Goal: Contribute content: Add original content to the website for others to see

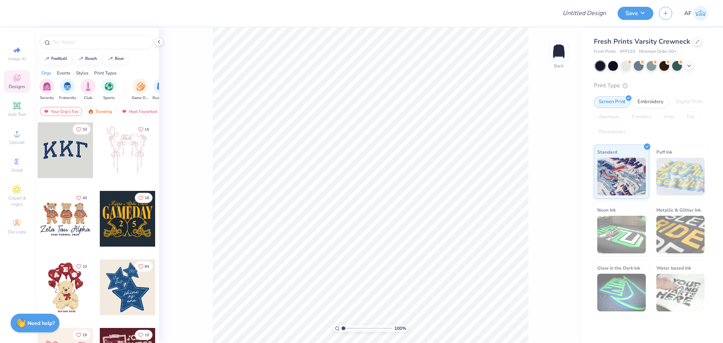
click at [628, 51] on span "# FP103" at bounding box center [627, 52] width 15 height 6
copy span "FP103"
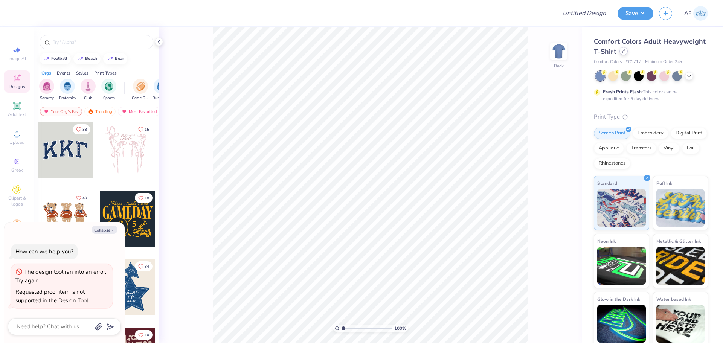
click at [625, 52] on icon at bounding box center [623, 51] width 3 height 3
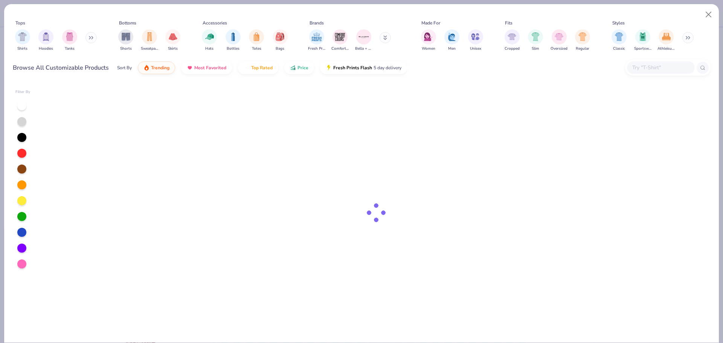
type textarea "x"
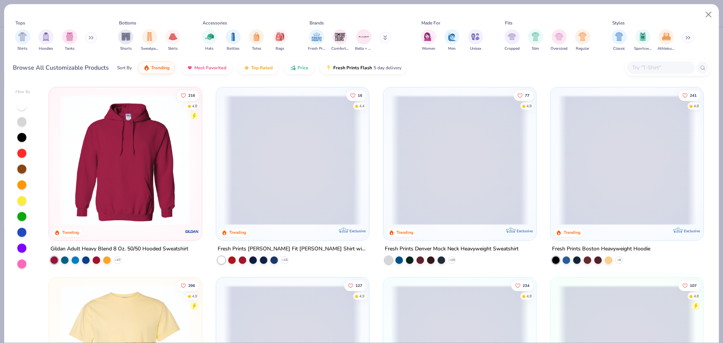
click at [649, 64] on input "text" at bounding box center [660, 67] width 58 height 9
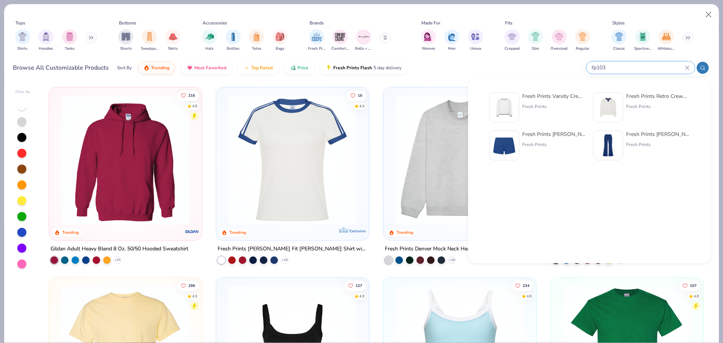
type input "fp103"
click at [551, 105] on div "Fresh Prints" at bounding box center [553, 106] width 63 height 7
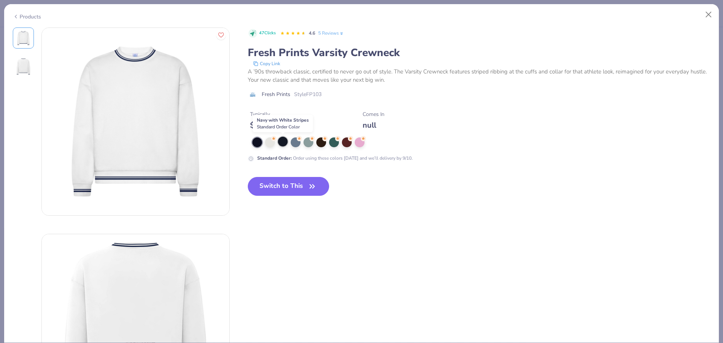
click at [285, 142] on div at bounding box center [283, 142] width 10 height 10
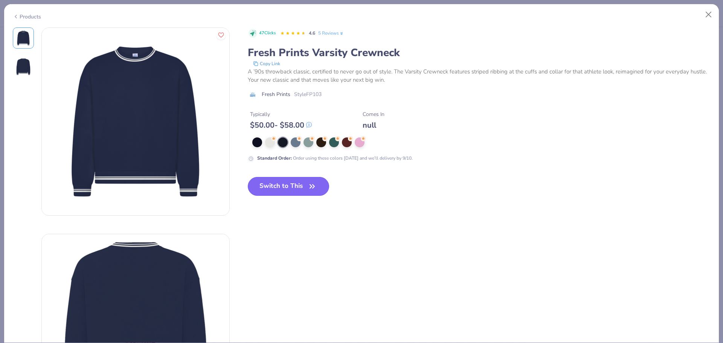
click at [286, 181] on button "Switch to This" at bounding box center [289, 186] width 82 height 19
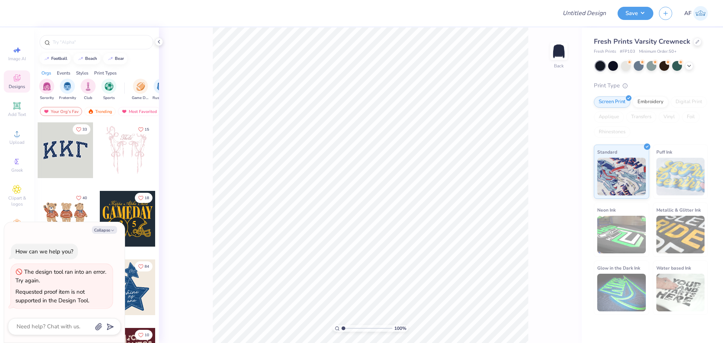
click at [73, 295] on div "Requested proof item is not supported in the Design Tool." at bounding box center [52, 296] width 74 height 16
drag, startPoint x: 94, startPoint y: 304, endPoint x: 87, endPoint y: 247, distance: 57.0
click at [24, 279] on div "The design tool ran into an error. Try again. Requested proof item is not suppo…" at bounding box center [62, 286] width 102 height 44
click at [99, 230] on button "Collapse" at bounding box center [104, 230] width 25 height 8
type textarea "x"
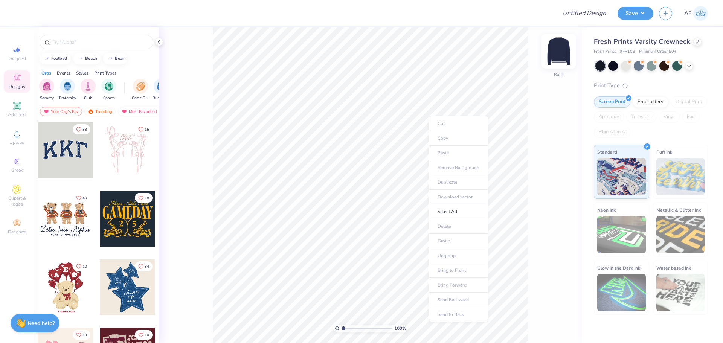
click at [561, 55] on img at bounding box center [559, 51] width 30 height 30
click at [600, 66] on div at bounding box center [600, 66] width 10 height 10
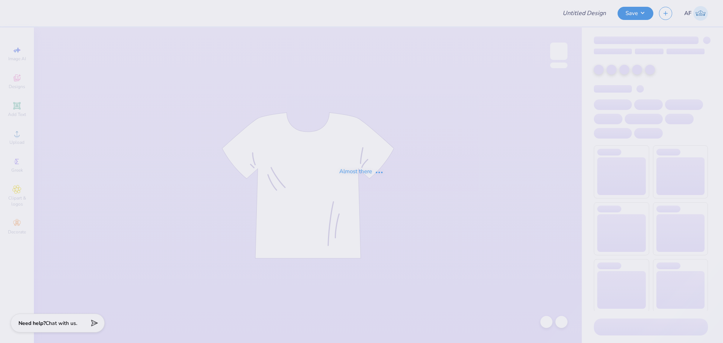
type input "ADPI Fall Merch Mockneck"
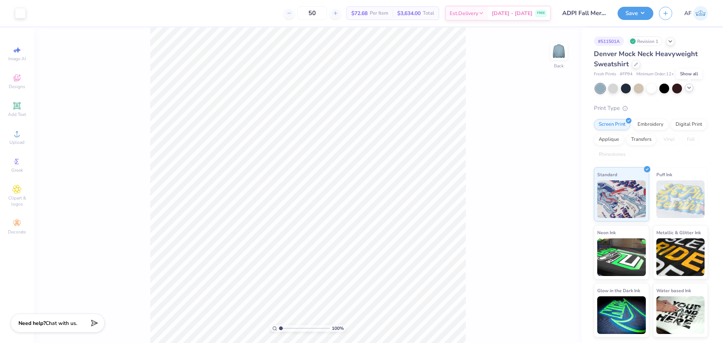
click at [688, 87] on icon at bounding box center [689, 88] width 6 height 6
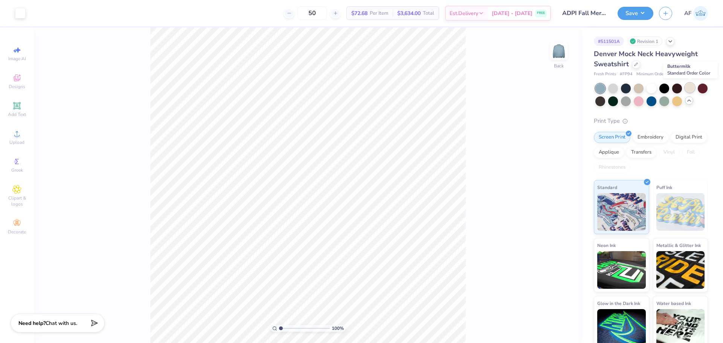
click at [685, 90] on div at bounding box center [690, 88] width 10 height 10
click at [669, 102] on div at bounding box center [664, 101] width 10 height 10
type input "6.17"
click at [19, 112] on span "Add Text" at bounding box center [17, 114] width 18 height 6
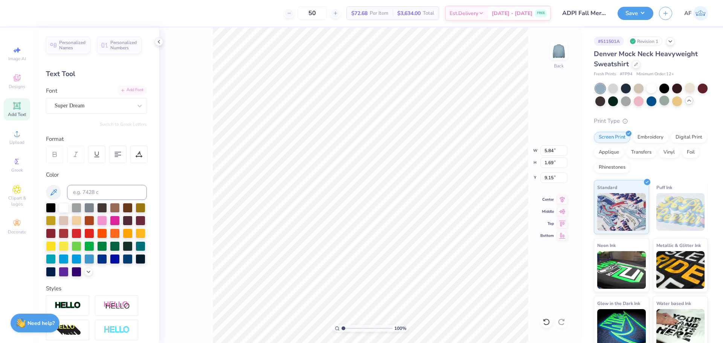
click at [132, 91] on div "Add Font" at bounding box center [132, 90] width 30 height 9
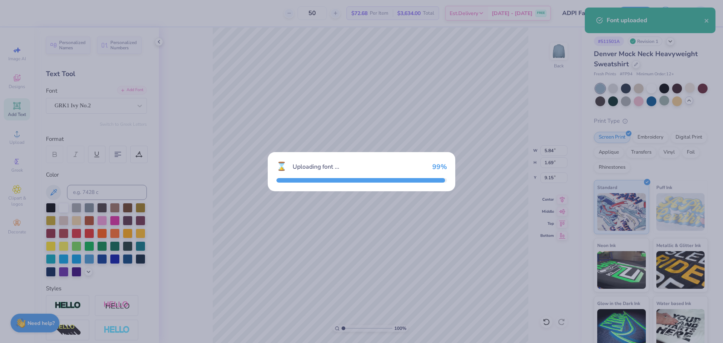
type input "6.36"
type input "1.76"
type input "9.12"
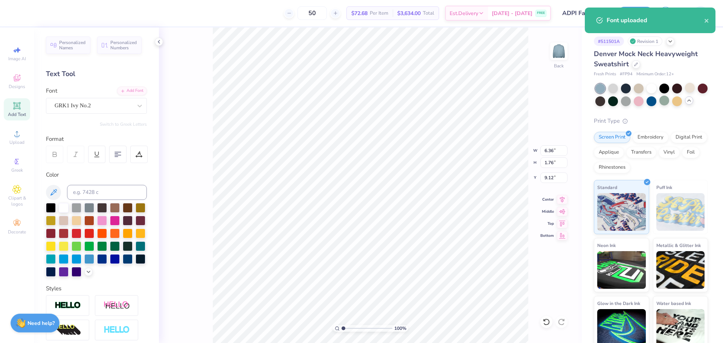
scroll to position [6, 1]
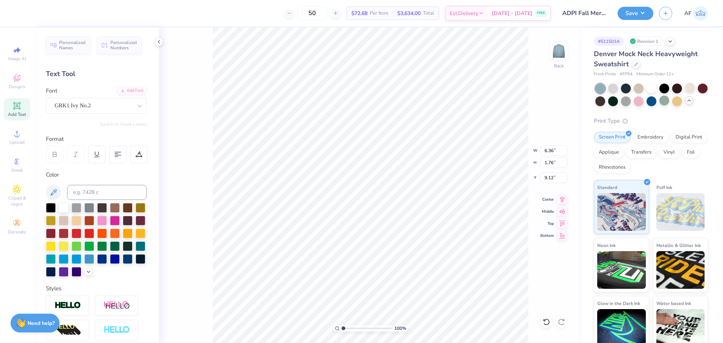
type textarea "ADP"
click at [550, 148] on input "5.30" at bounding box center [553, 150] width 27 height 11
type input "9.93"
type input "3.29"
type input "3.00"
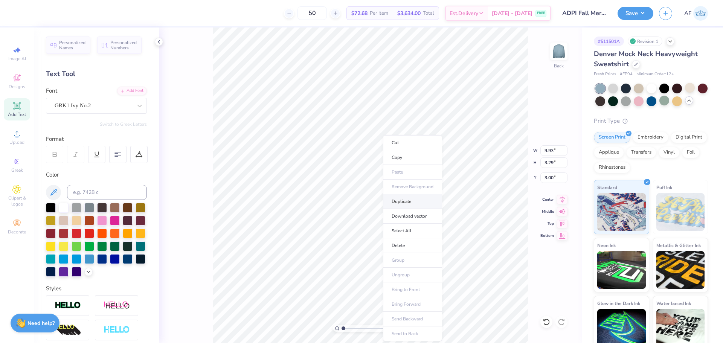
click at [408, 203] on li "Duplicate" at bounding box center [412, 201] width 59 height 15
type input "8.70"
click at [136, 106] on icon at bounding box center [140, 106] width 8 height 8
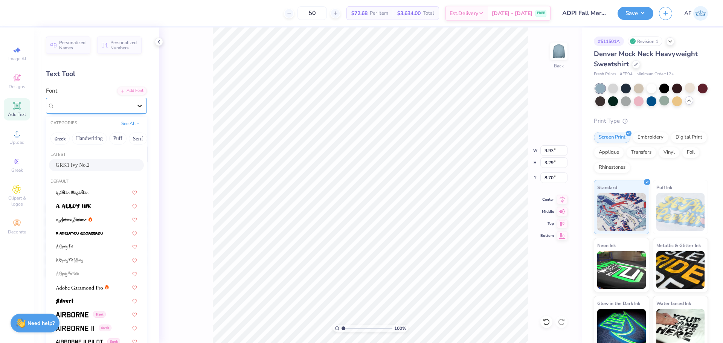
click at [136, 106] on icon at bounding box center [140, 106] width 8 height 8
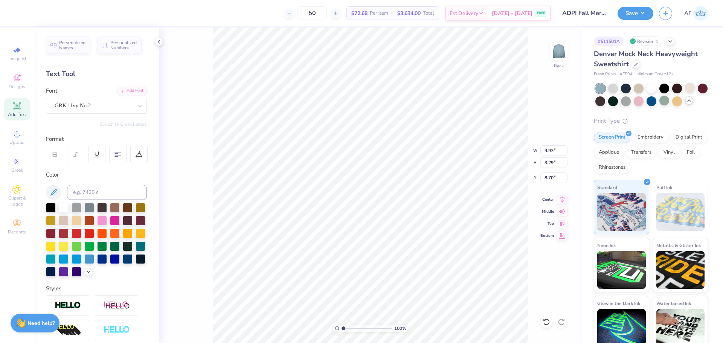
type textarea "A"
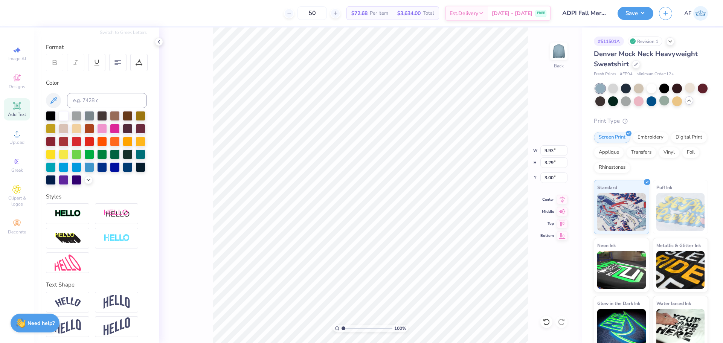
scroll to position [108, 0]
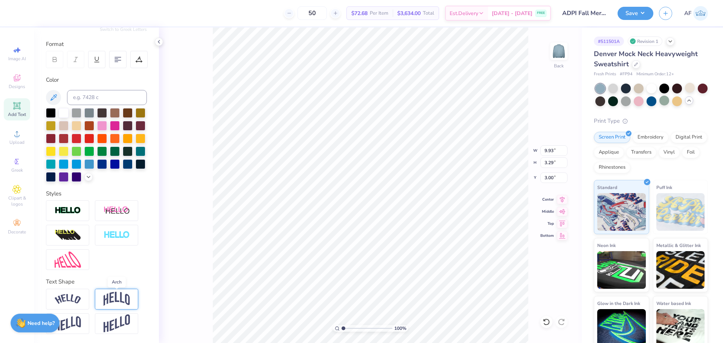
click at [111, 296] on img at bounding box center [117, 299] width 26 height 14
type input "5.35"
type input "1.97"
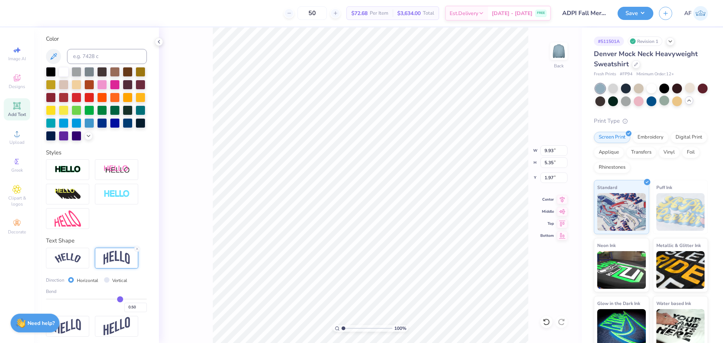
scroll to position [151, 0]
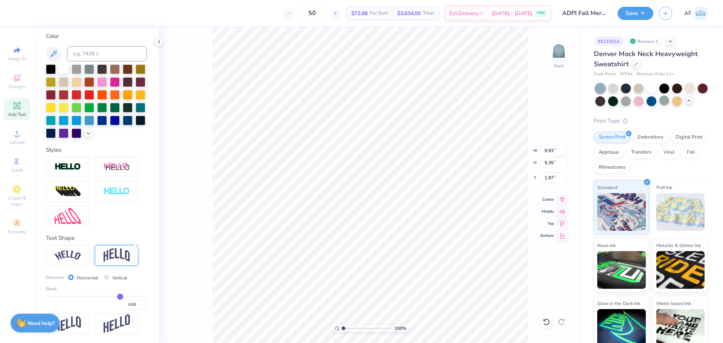
type input "0.47"
type input "0.43"
type input "0.4"
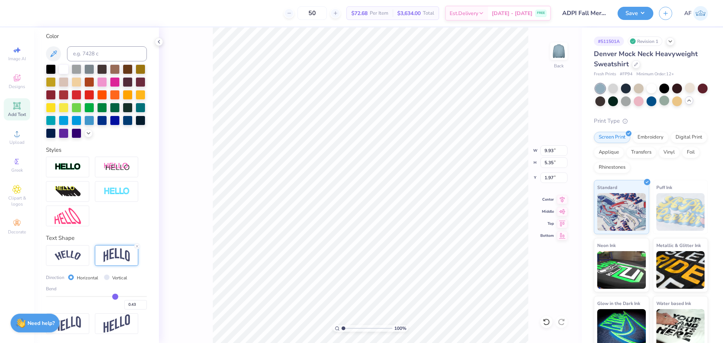
type input "0.40"
type input "0.39"
type input "0.38"
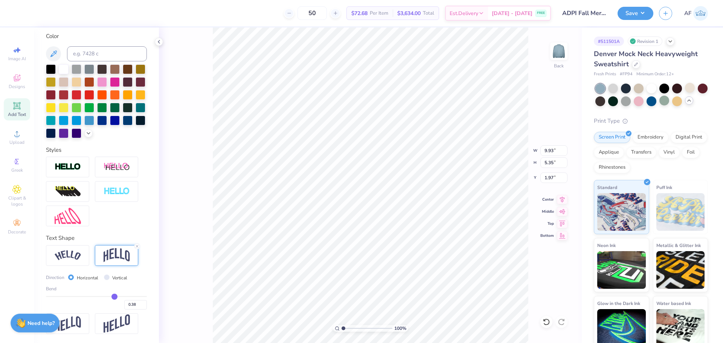
type input "0.37"
type input "0.36"
type input "0.35"
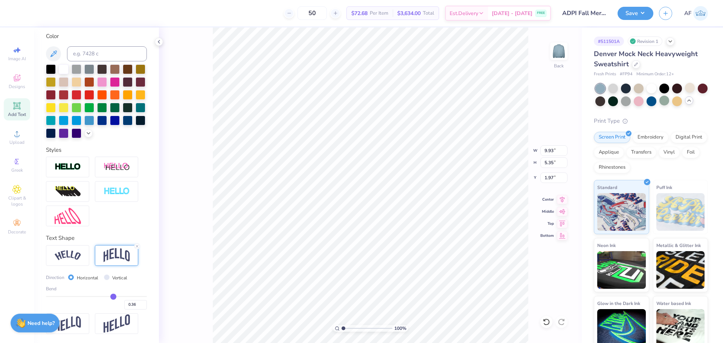
type input "0.35"
type input "0.34"
type input "0.33"
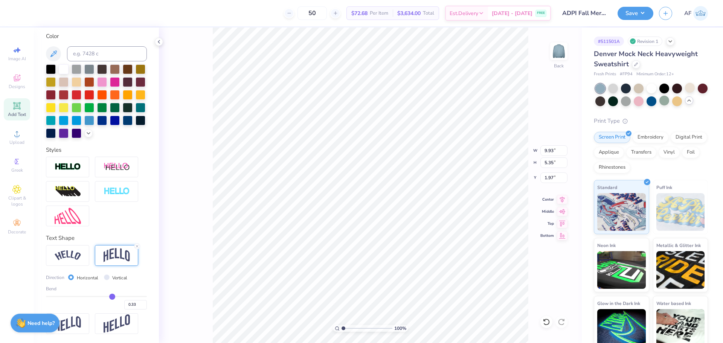
type input "0.32"
type input "0.31"
type input "4.52"
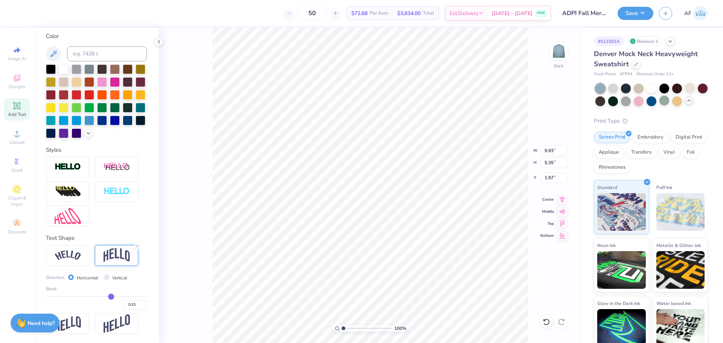
type input "2.38"
type input "0.29"
type input "0.27"
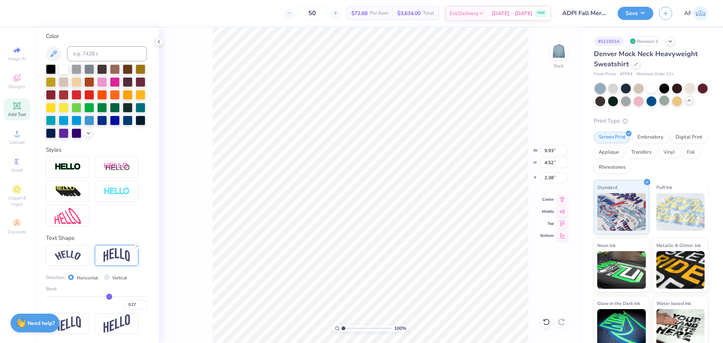
type input "4.36"
type input "2.47"
type input "0.28"
type input "0.29"
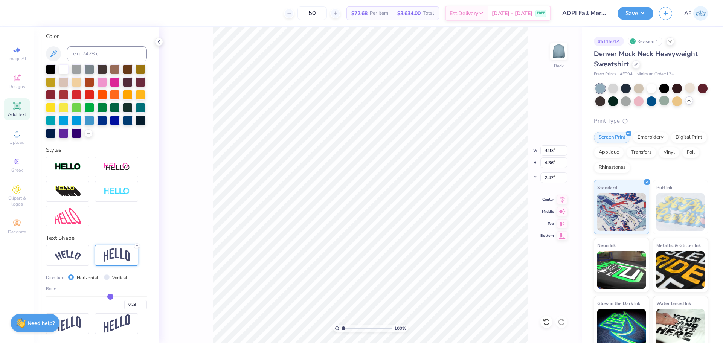
type input "0.29"
type input "4.44"
type input "2.42"
type input "0.27"
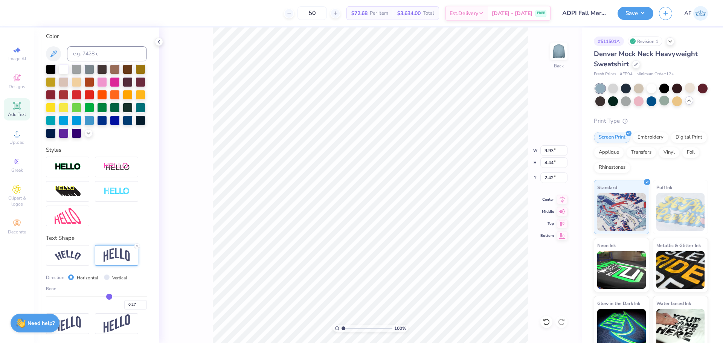
type input "0.26"
type input "0.24"
type input "0.23"
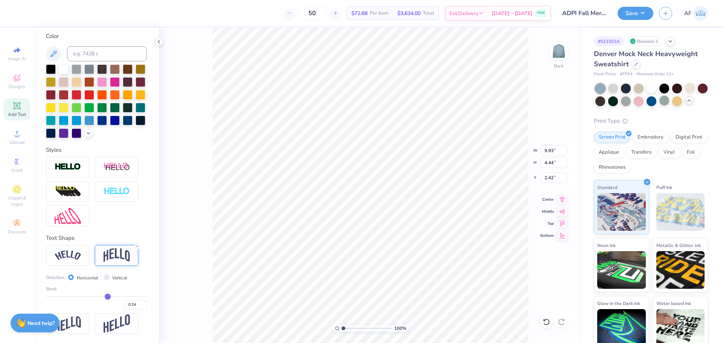
type input "0.23"
type input "4.20"
type input "2.55"
type input "0.24"
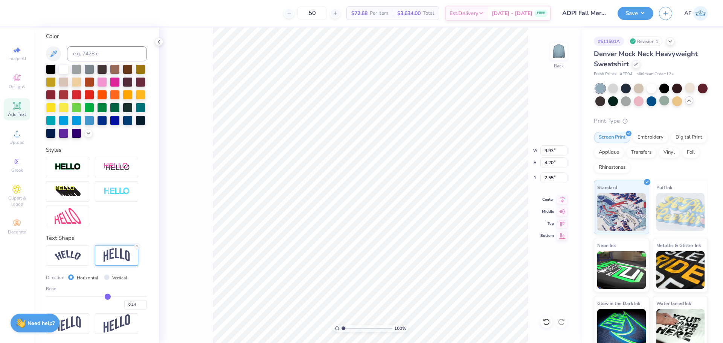
type input "0.26"
type input "4.24"
type input "2.53"
type input "4.32"
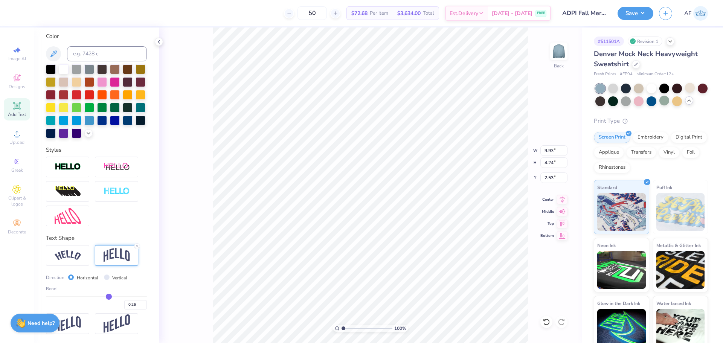
type input "2.49"
type input "0.25"
type input "0.24"
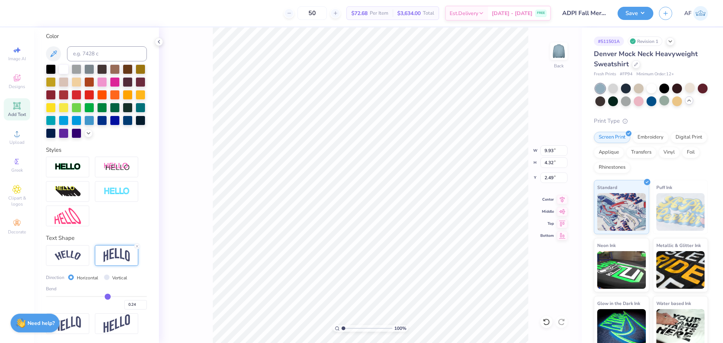
type input "0.23"
type input "0.24"
type input "0.25"
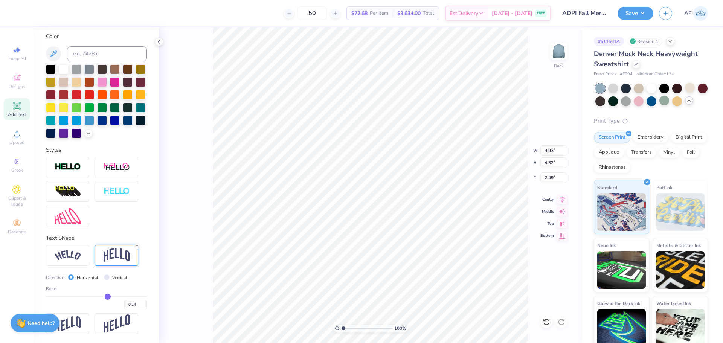
type input "0.25"
type input "0.26"
type input "0.24"
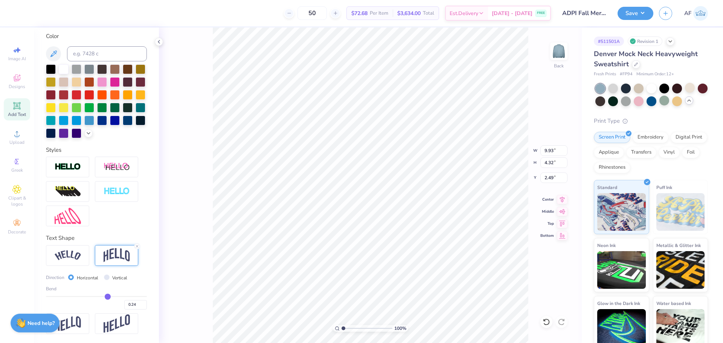
type input "0.22"
type input "0.23"
type input "4.16"
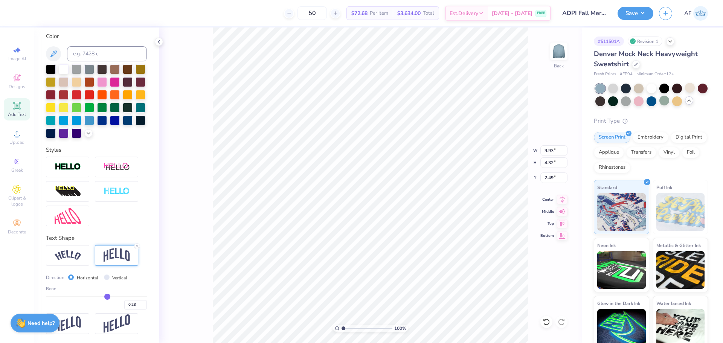
type input "2.57"
type input "0.24"
type input "0.25"
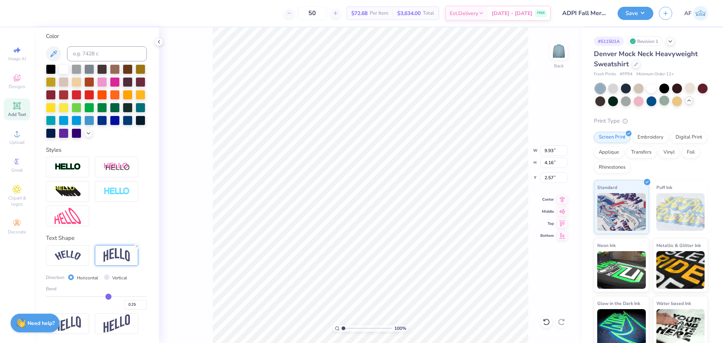
drag, startPoint x: 116, startPoint y: 295, endPoint x: 105, endPoint y: 296, distance: 11.3
type input "0.25"
click at [105, 296] on input "range" at bounding box center [96, 296] width 101 height 1
type input "4.28"
type input "2.51"
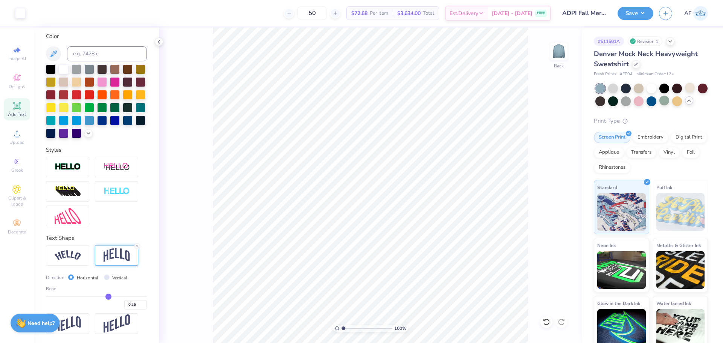
click at [161, 224] on div "100 % Back" at bounding box center [370, 184] width 423 height 315
click at [557, 149] on input "9.93" at bounding box center [553, 150] width 27 height 11
type input "10.00"
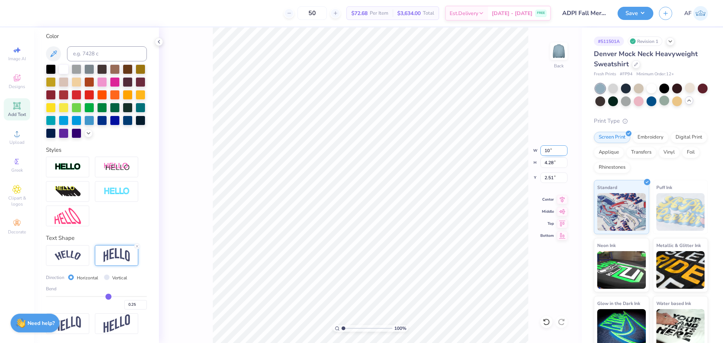
type input "4.31"
click at [552, 178] on input "2.49" at bounding box center [553, 177] width 27 height 11
click at [547, 175] on input "2.49" at bounding box center [553, 177] width 27 height 11
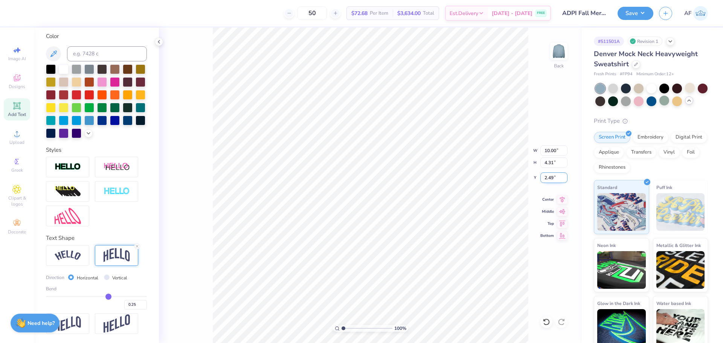
click at [547, 175] on input "2.49" at bounding box center [553, 177] width 27 height 11
type input "3"
click at [545, 180] on input "2.49" at bounding box center [553, 177] width 27 height 11
type input "3.00"
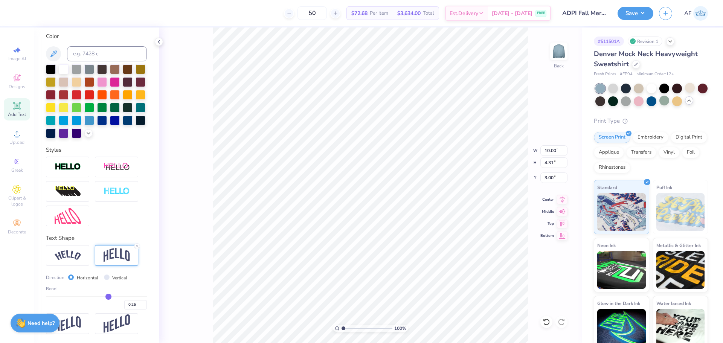
scroll to position [6, 1]
click at [547, 148] on input "10.00" at bounding box center [553, 150] width 27 height 11
type input "11.00"
type input "4.74"
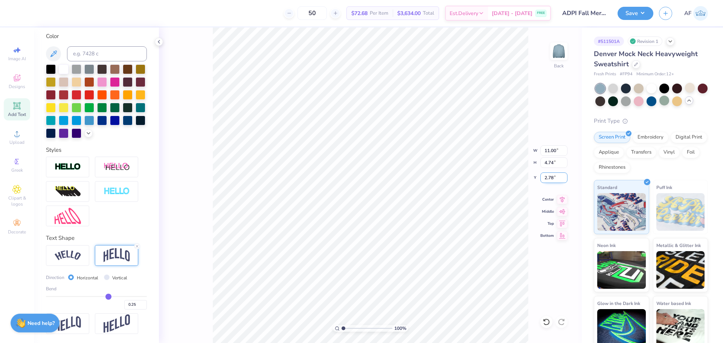
click at [548, 180] on input "2.78" at bounding box center [553, 177] width 27 height 11
type input "3.00"
click at [647, 13] on button "Save" at bounding box center [635, 12] width 36 height 13
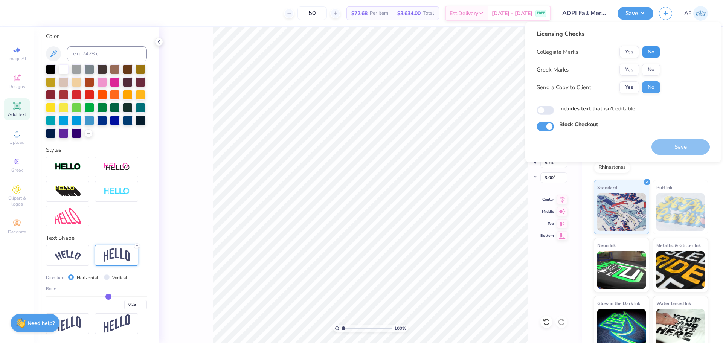
click at [651, 50] on button "No" at bounding box center [651, 52] width 18 height 12
click at [631, 67] on button "Yes" at bounding box center [629, 70] width 20 height 12
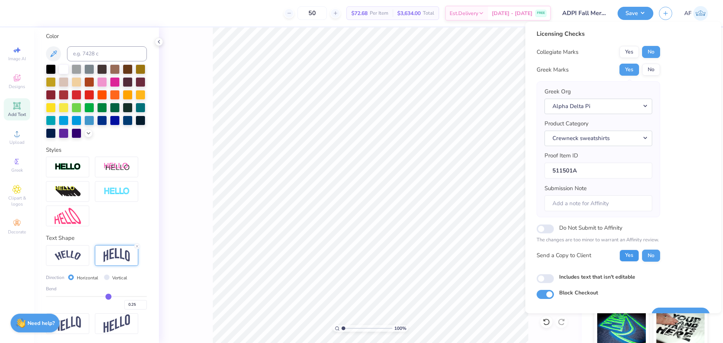
click at [628, 256] on button "Yes" at bounding box center [629, 256] width 20 height 12
click at [584, 204] on input "Submission Note" at bounding box center [598, 203] width 108 height 16
click at [682, 192] on div "Licensing Checks Collegiate Marks Yes No Greek Marks Yes No Greek Org Alpha Del…" at bounding box center [622, 164] width 173 height 270
click at [587, 202] on input "Submission Note" at bounding box center [598, 203] width 108 height 16
paste input "SMU chapter"
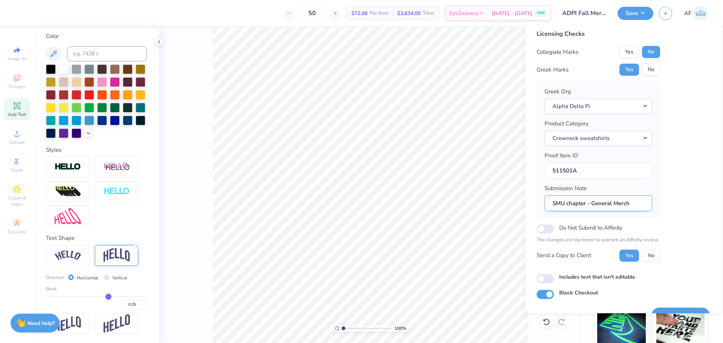
click at [567, 203] on input "SMU chapter - General Merch" at bounding box center [598, 203] width 108 height 16
click at [617, 204] on input "SMU chapter - General Merch" at bounding box center [598, 203] width 108 height 16
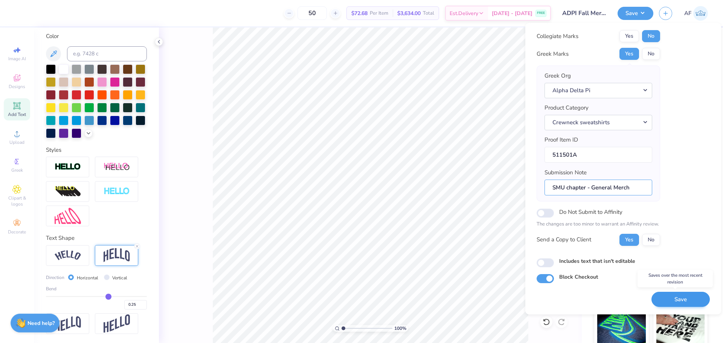
type input "SMU chapter - General Merch"
drag, startPoint x: 667, startPoint y: 303, endPoint x: 699, endPoint y: 183, distance: 123.8
click at [699, 183] on div "Licensing Checks Collegiate Marks Yes No Greek Marks Yes No Greek Org Alpha Del…" at bounding box center [622, 160] width 173 height 293
click at [683, 297] on button "Save" at bounding box center [680, 299] width 58 height 15
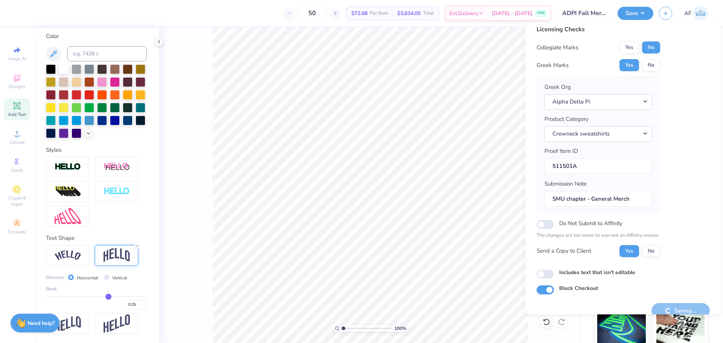
scroll to position [0, 0]
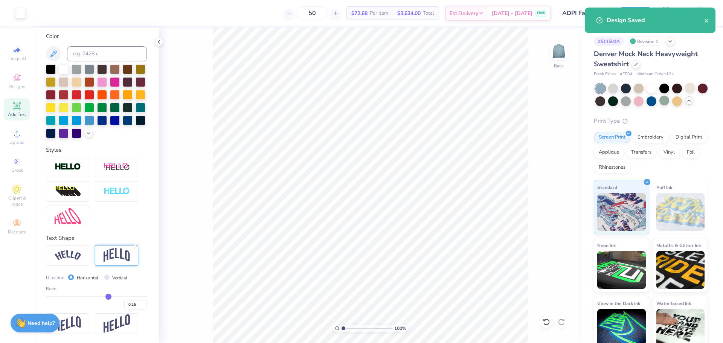
click at [192, 238] on div "100 % Back" at bounding box center [370, 184] width 423 height 315
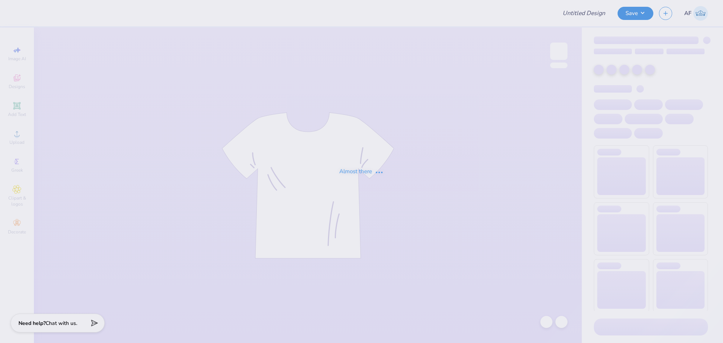
type input "ADPI Fall Merch Mockneck"
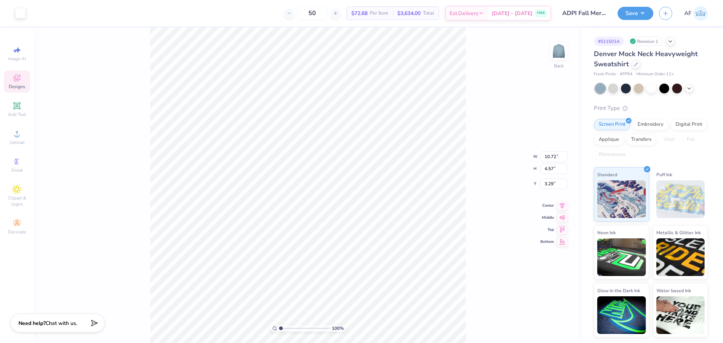
type input "6.43"
